Goal: Find specific page/section: Find specific page/section

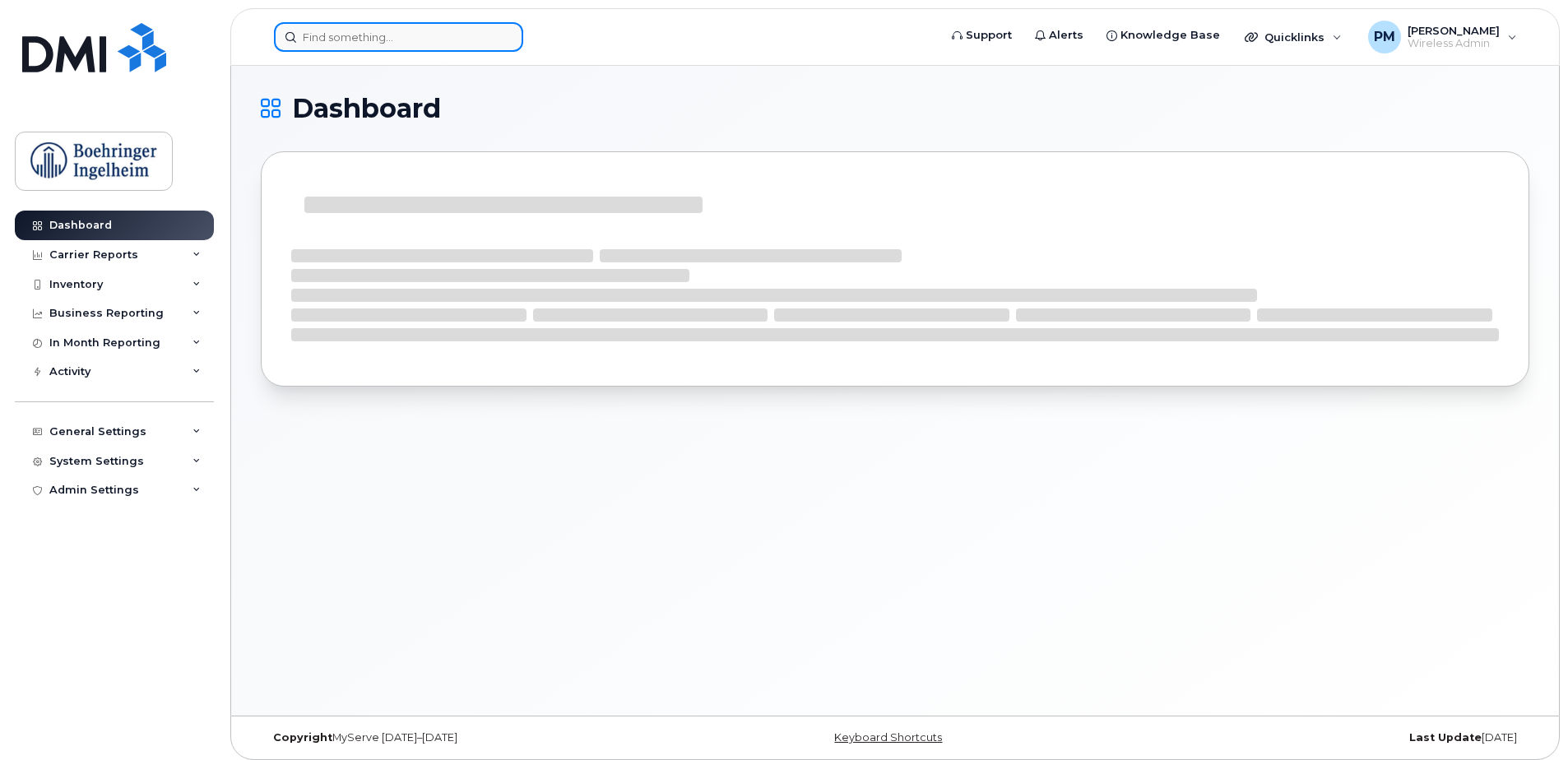
click at [391, 45] on input at bounding box center [398, 37] width 249 height 30
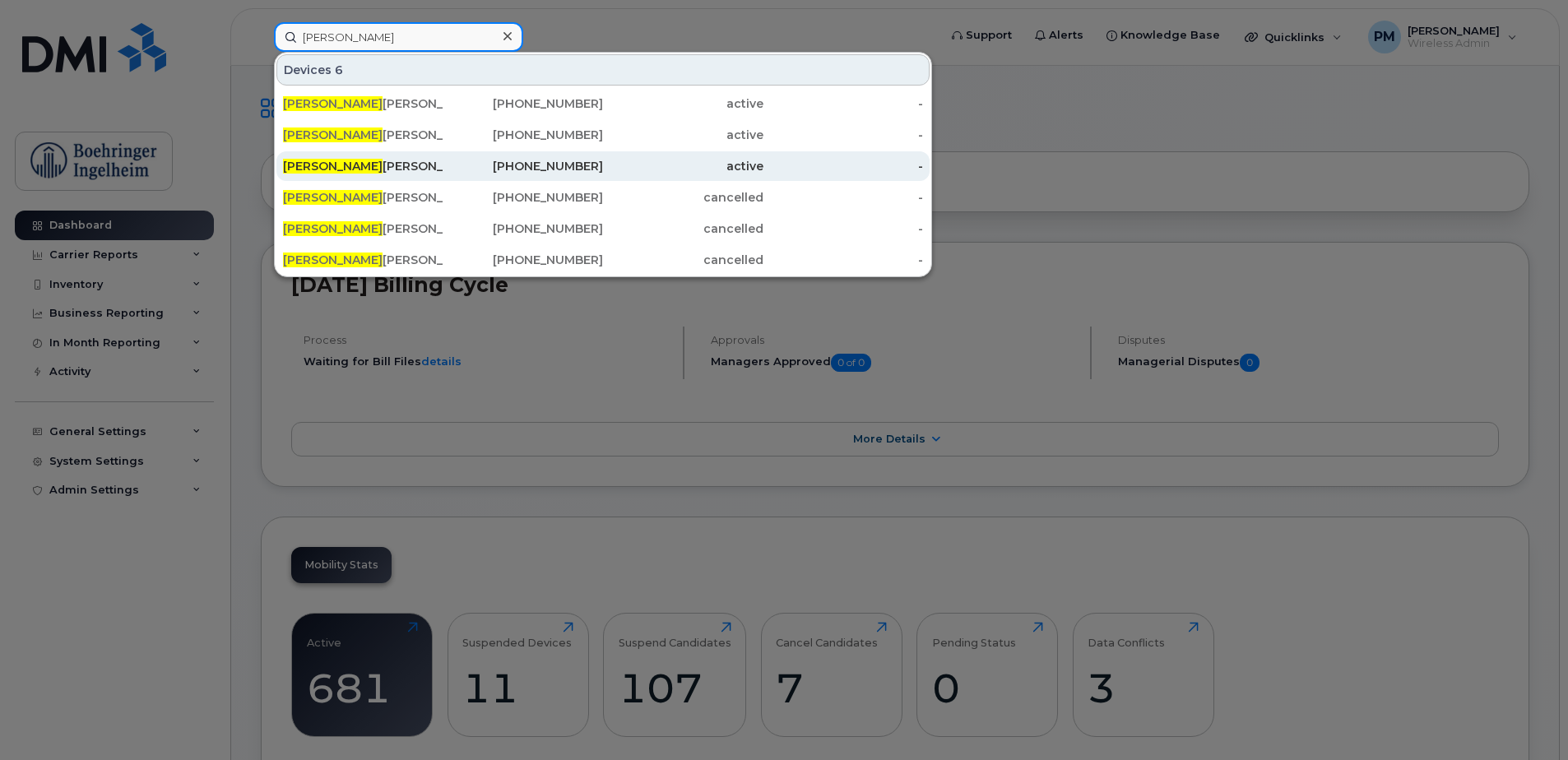
type input "melissa"
click at [365, 155] on div "Melissa Kim" at bounding box center [363, 166] width 161 height 30
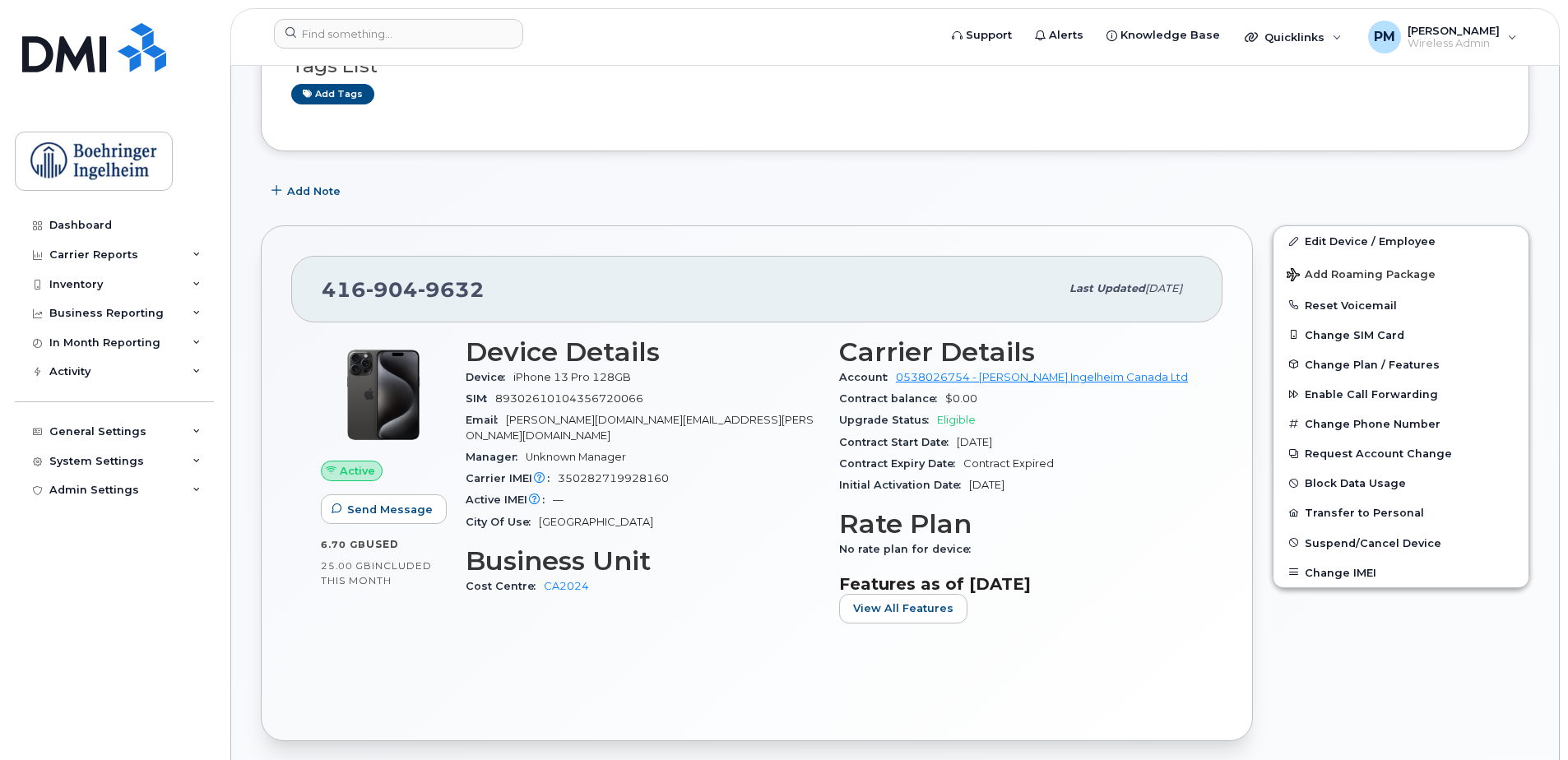
scroll to position [329, 0]
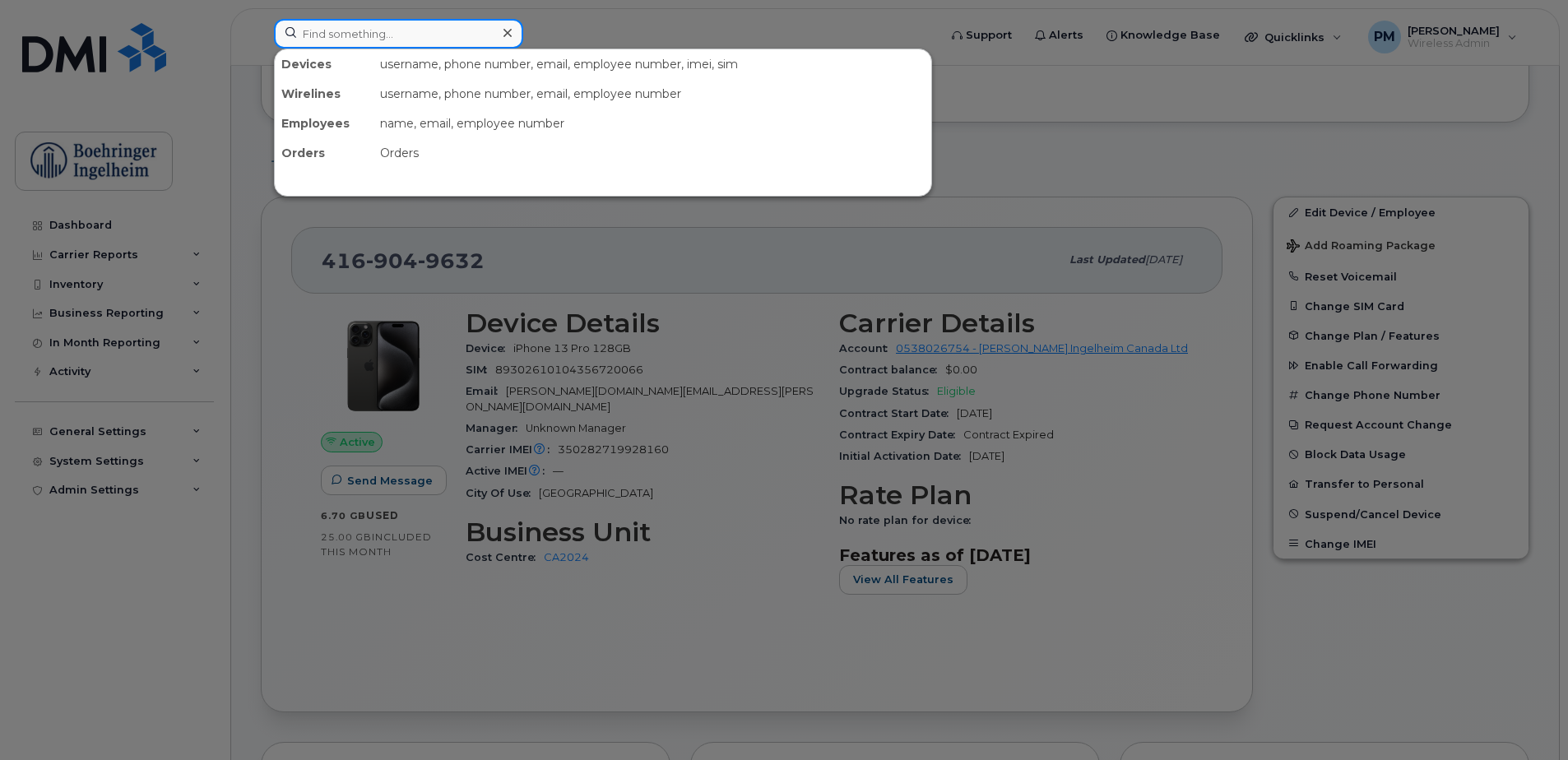
click at [418, 28] on input at bounding box center [398, 33] width 249 height 30
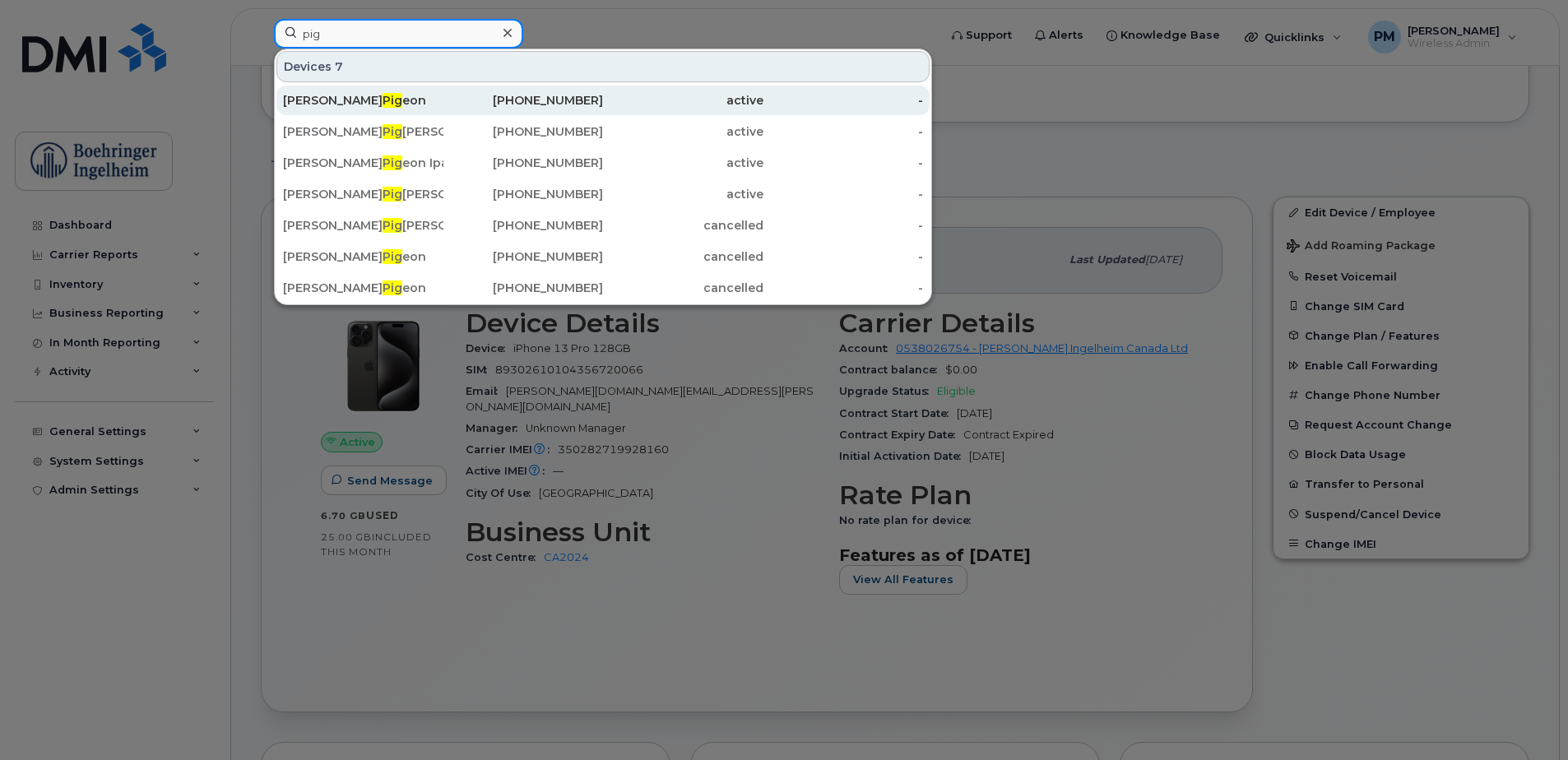
type input "pig"
click at [423, 95] on div "[PERSON_NAME] eon" at bounding box center [363, 99] width 161 height 16
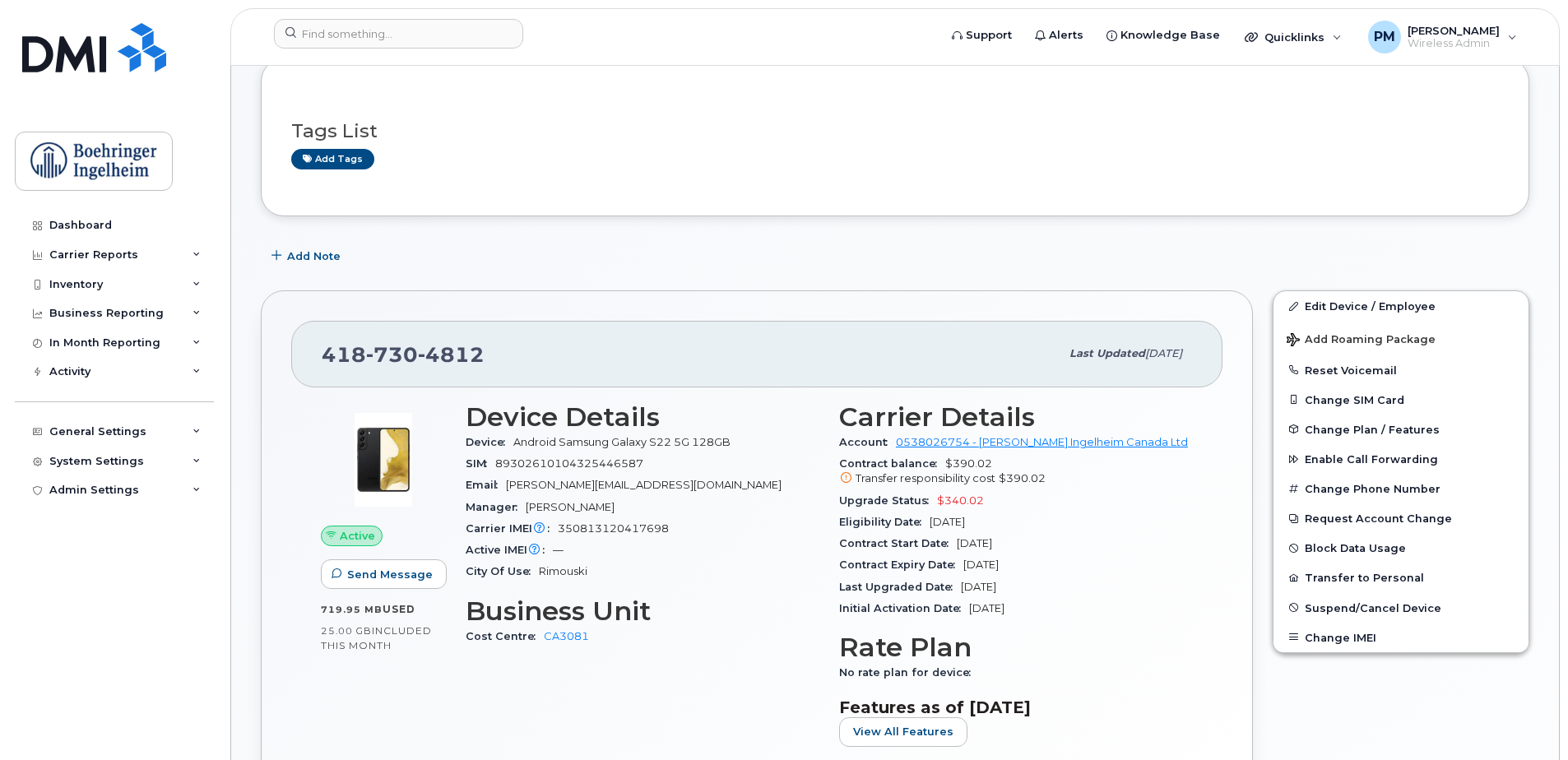
scroll to position [329, 0]
